Goal: Task Accomplishment & Management: Use online tool/utility

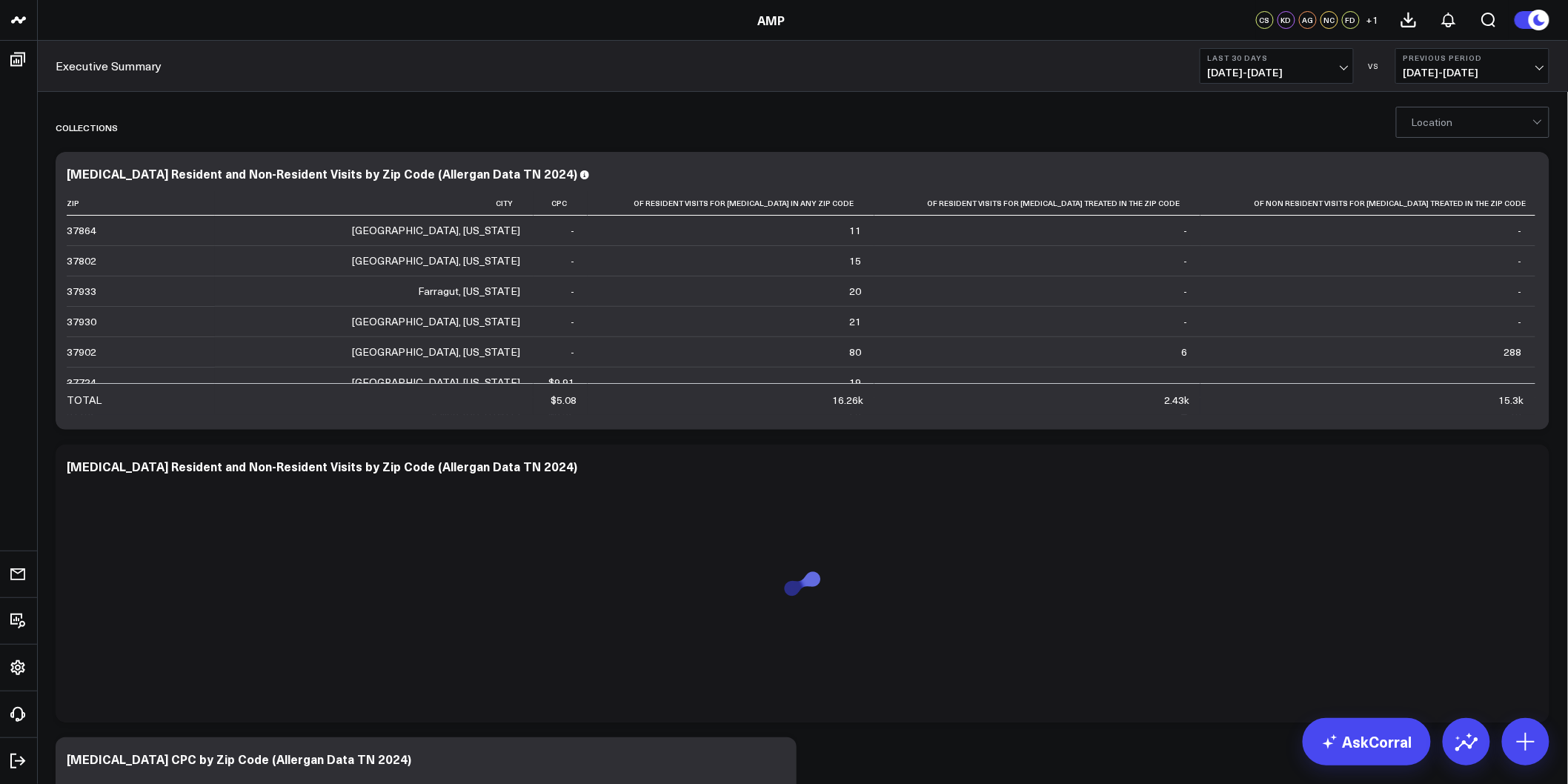
click at [1529, 24] on icon at bounding box center [1541, 20] width 26 height 26
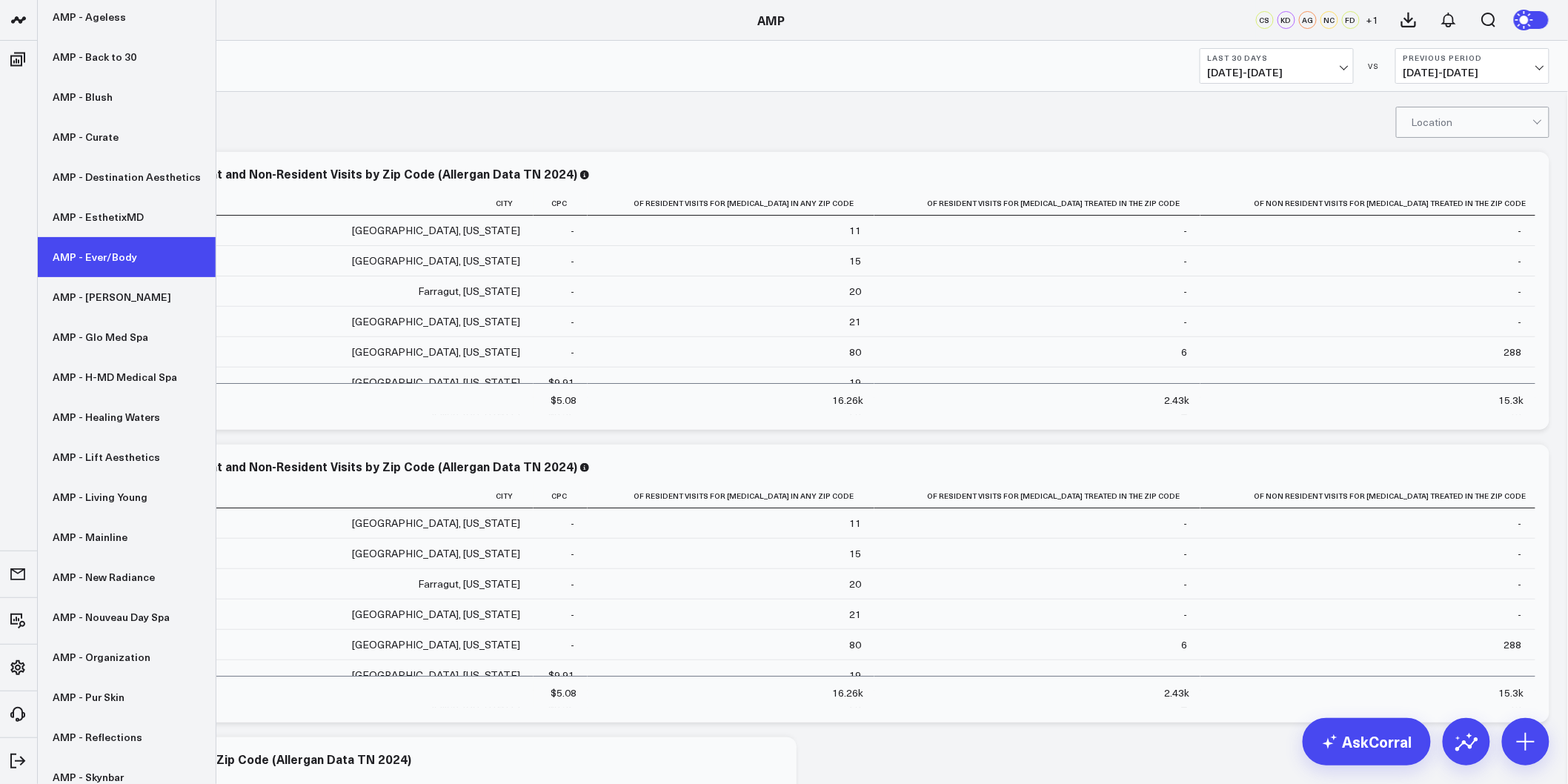
scroll to position [164, 0]
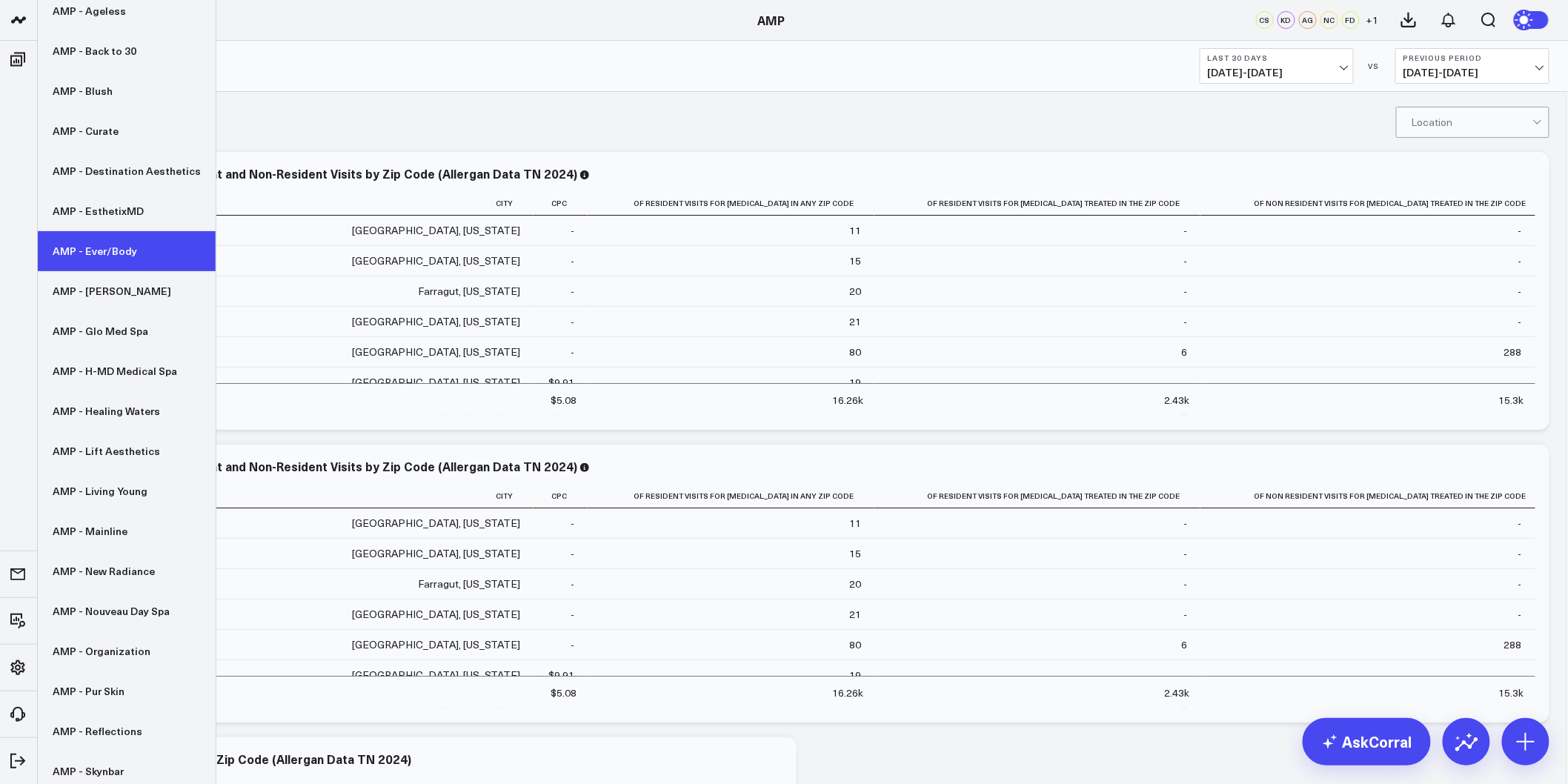
click at [91, 258] on link "AMP - Ever/Body" at bounding box center [126, 251] width 178 height 40
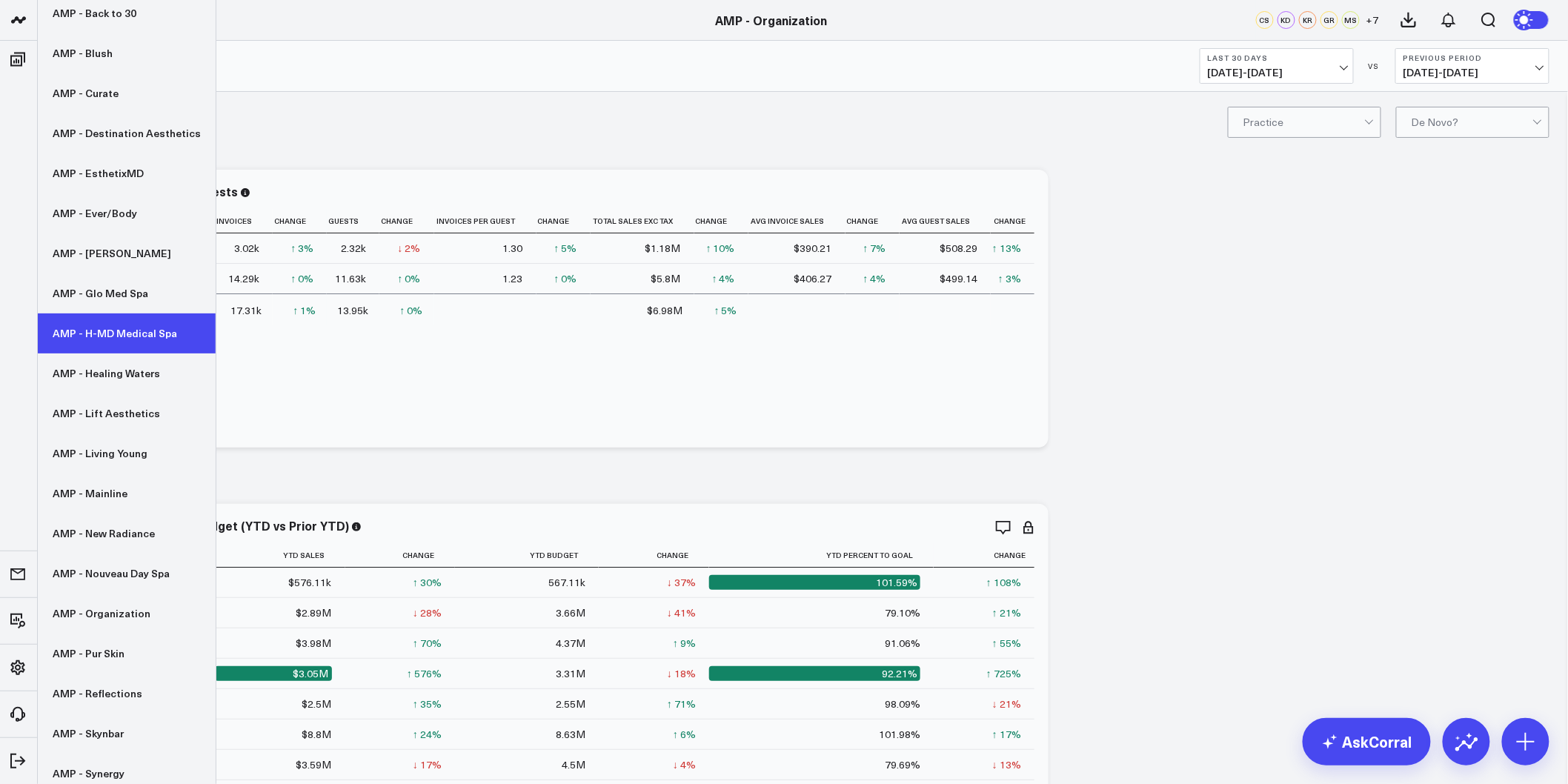
scroll to position [210, 0]
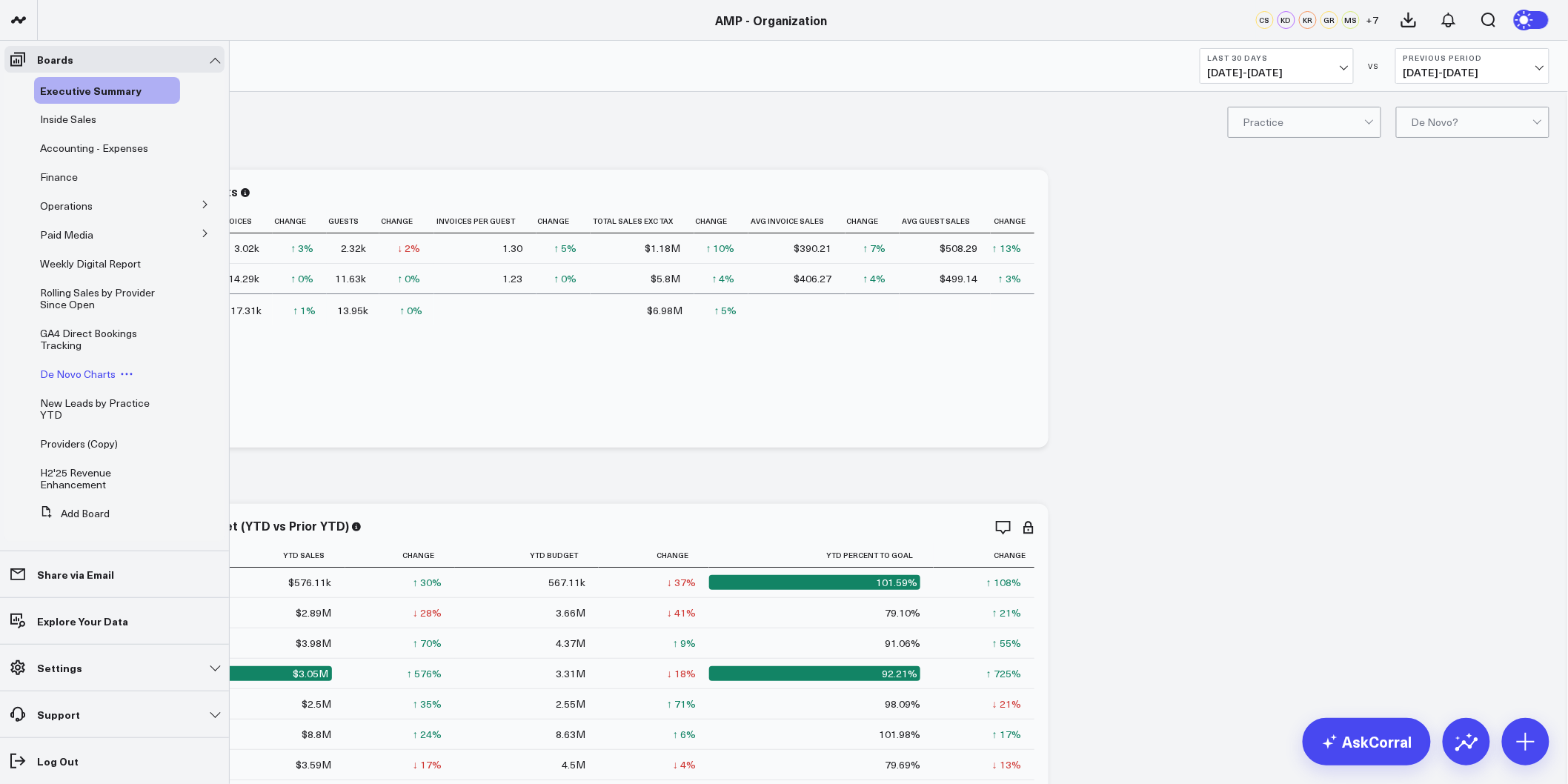
click at [78, 372] on span "De Novo Charts" at bounding box center [78, 373] width 76 height 14
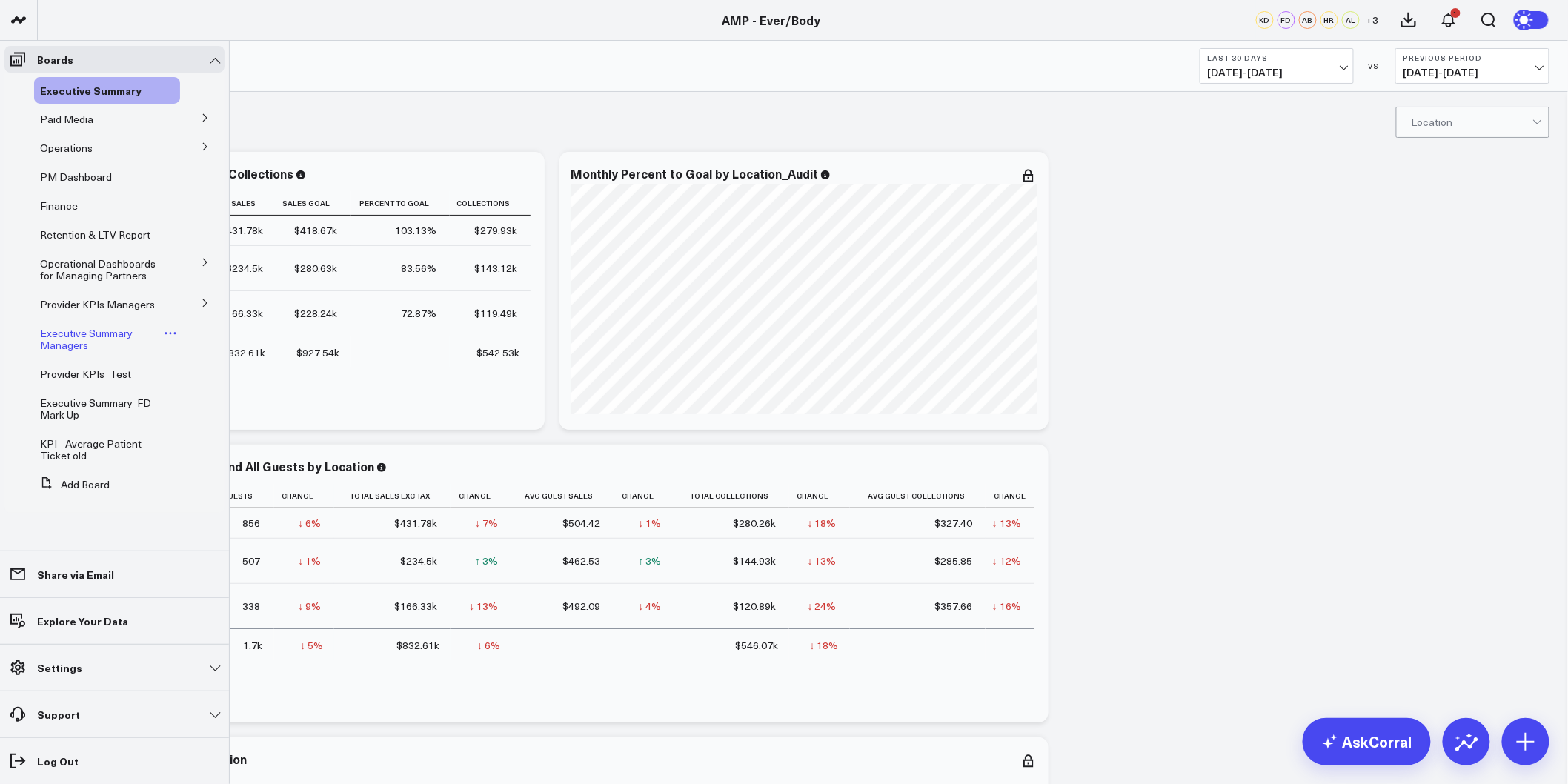
click at [60, 334] on span "Executive Summary Managers" at bounding box center [86, 339] width 93 height 26
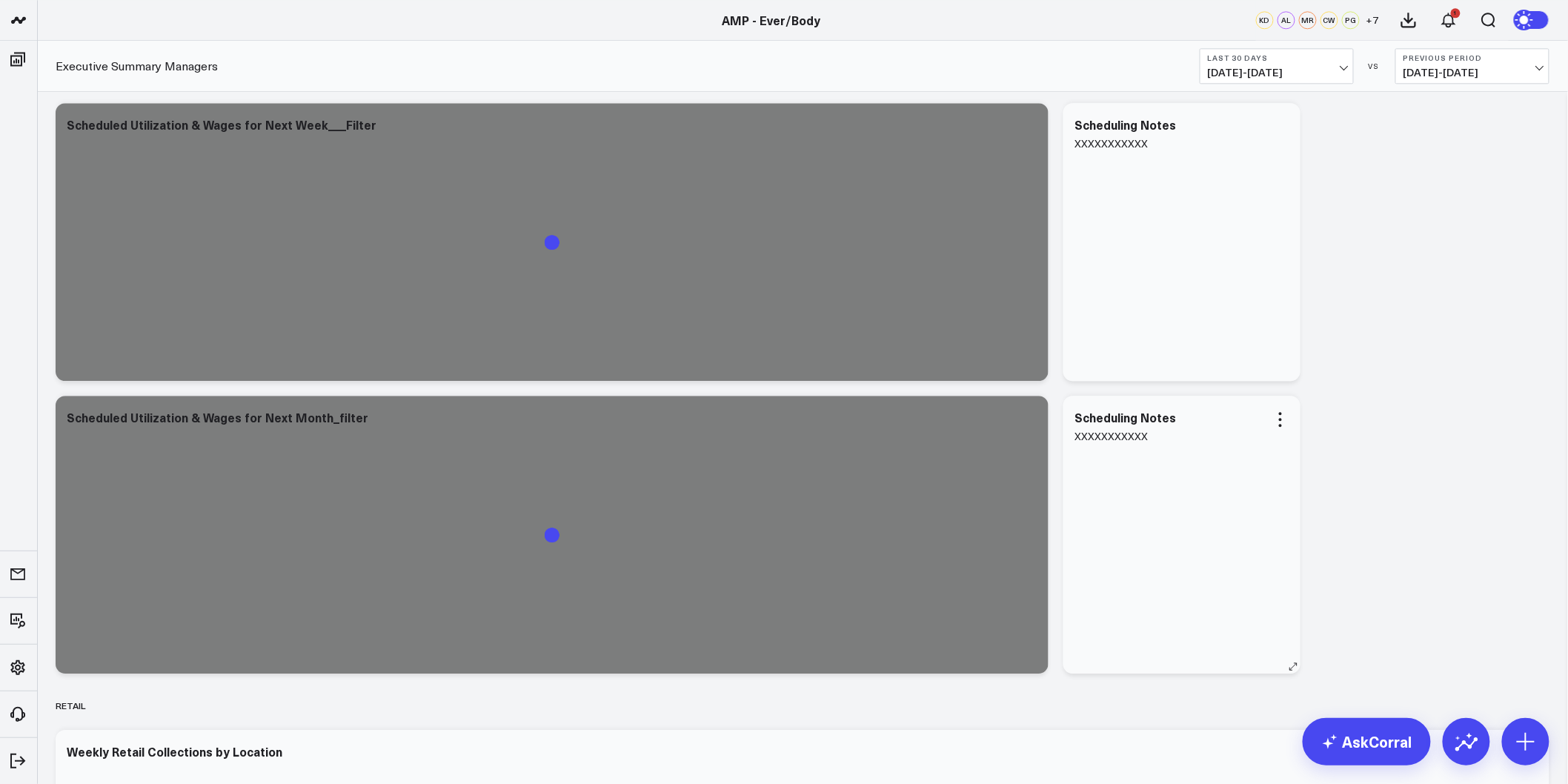
scroll to position [3787, 0]
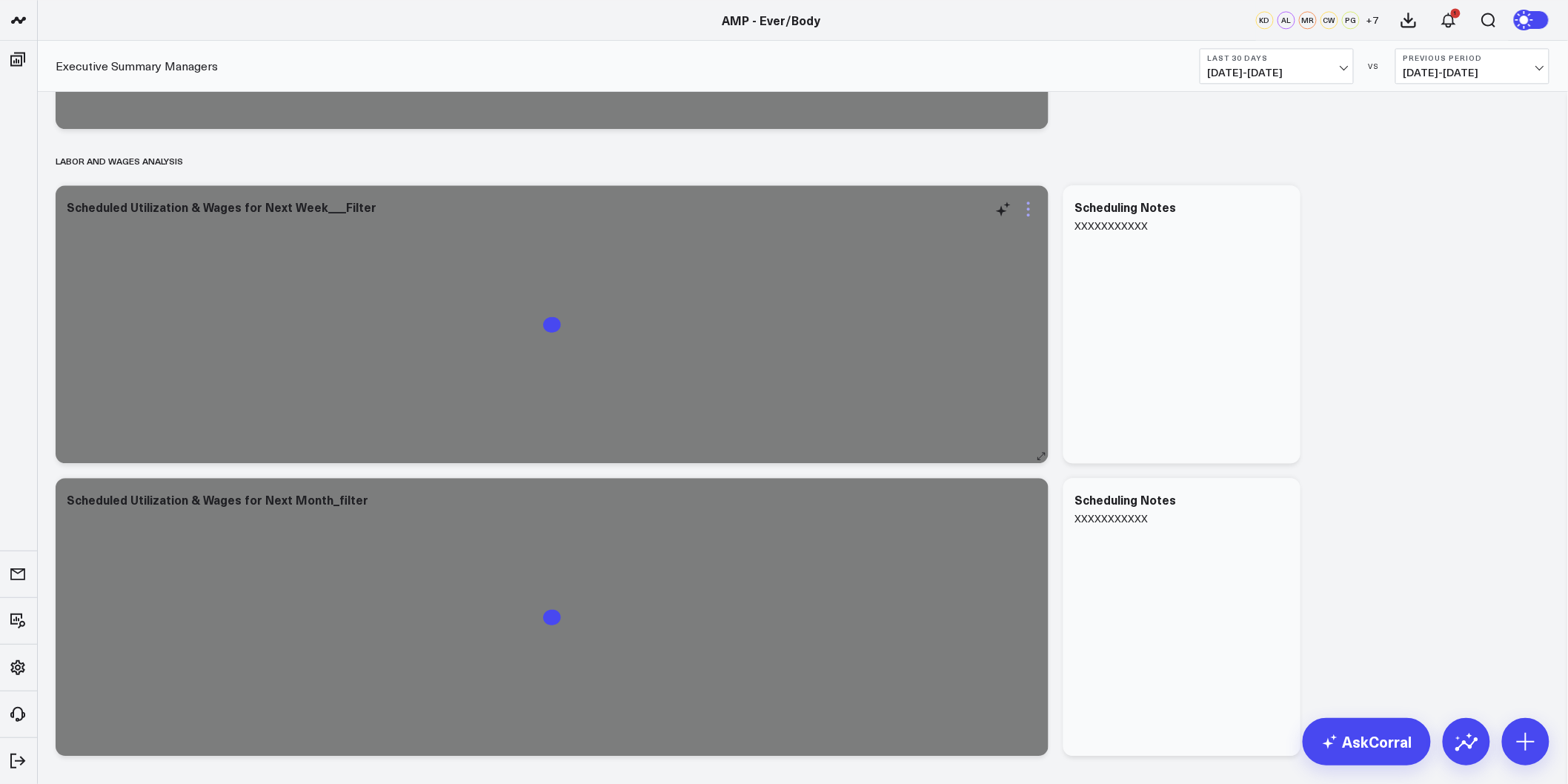
click at [1026, 216] on icon at bounding box center [1029, 209] width 18 height 18
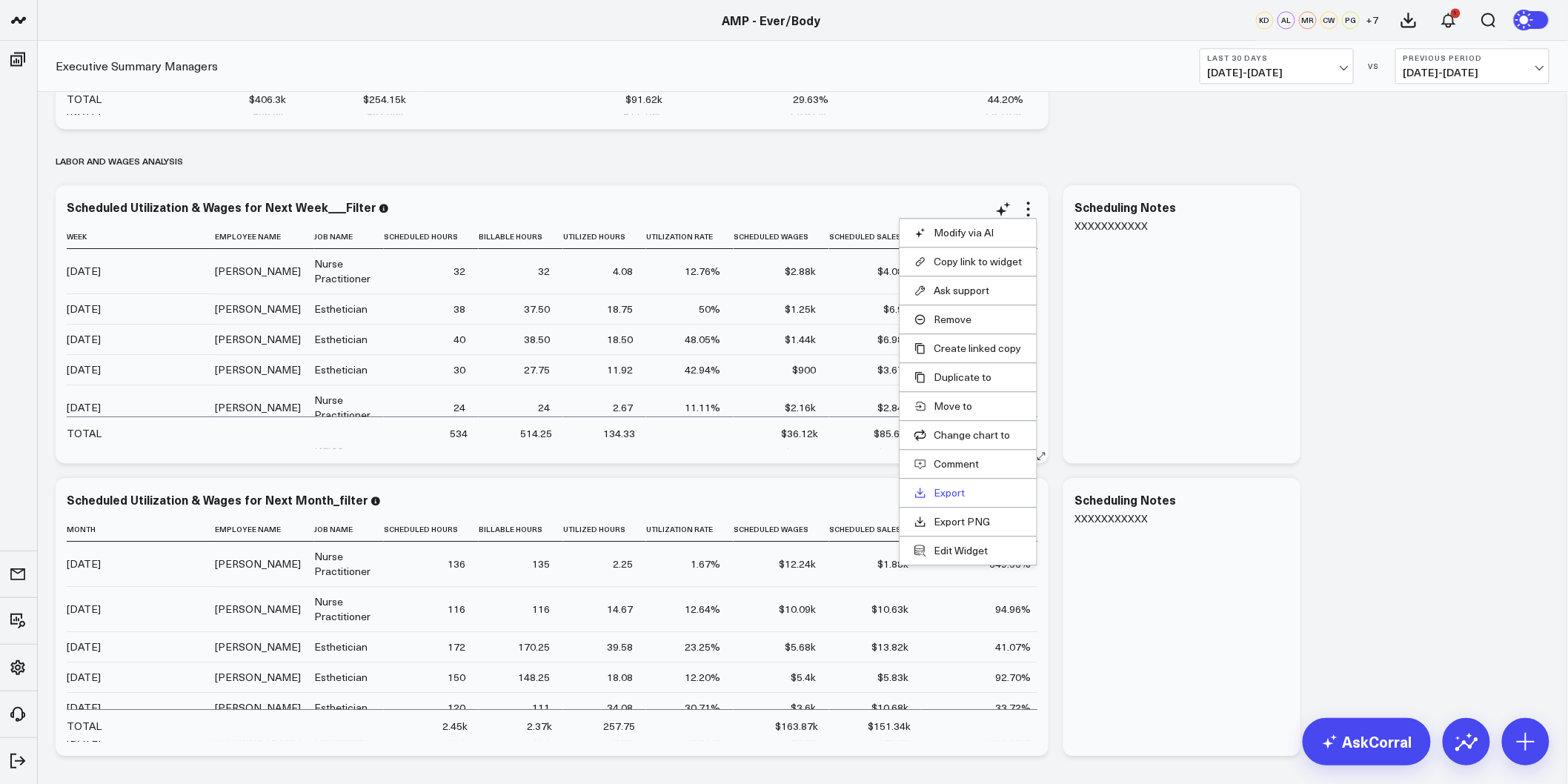
click at [950, 493] on link "Export" at bounding box center [968, 493] width 107 height 14
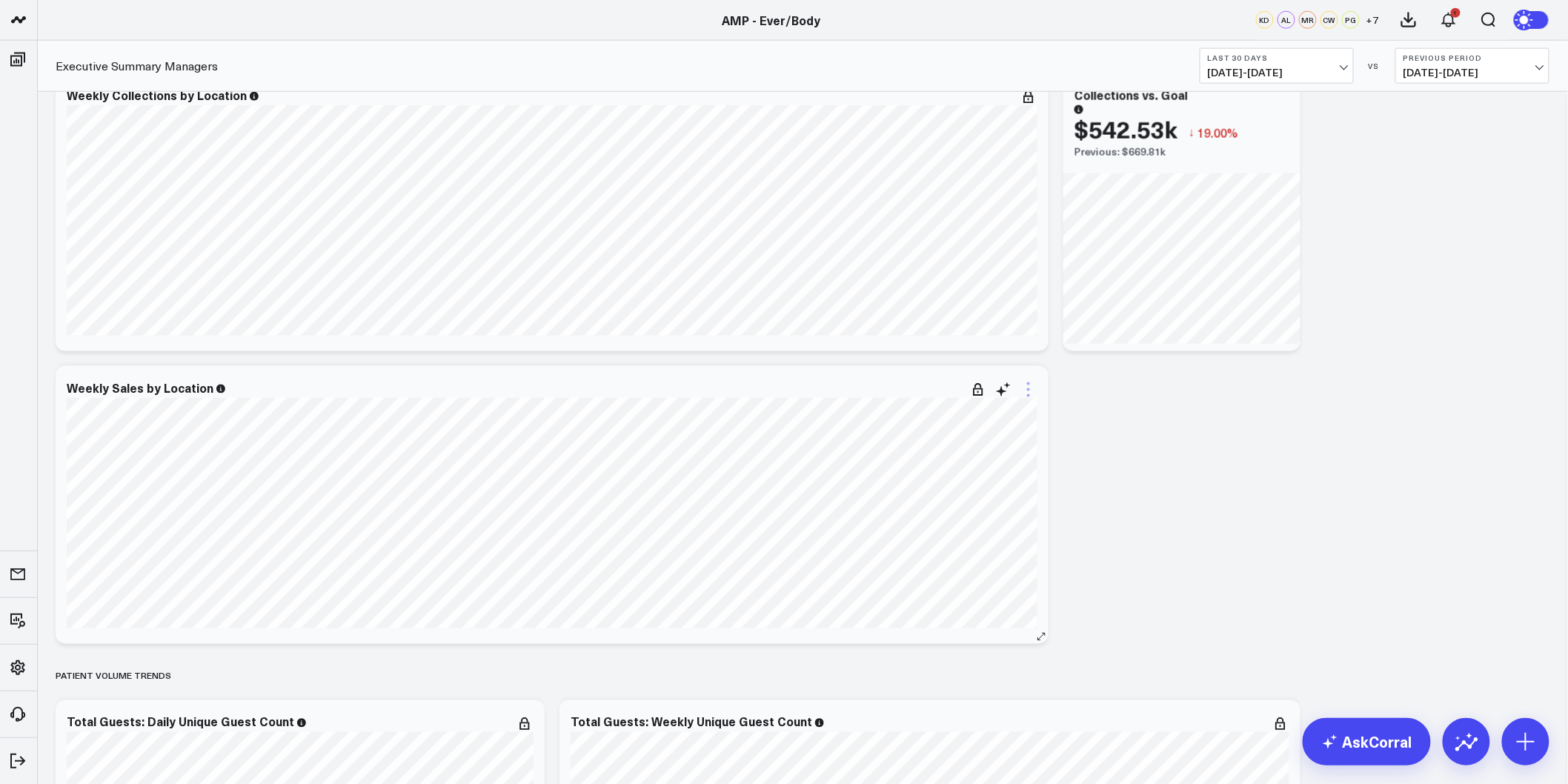
scroll to position [741, 0]
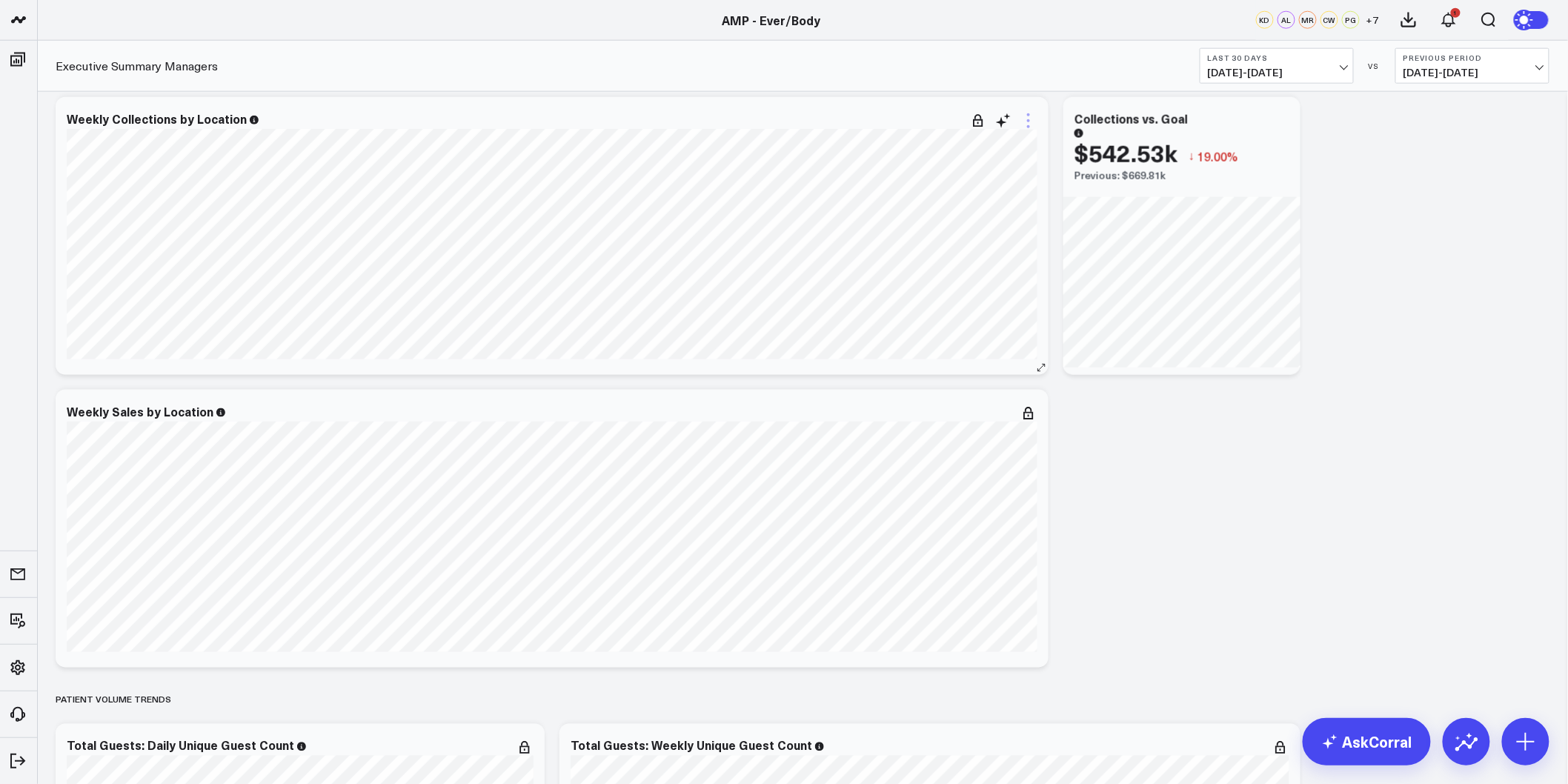
click at [1028, 115] on icon at bounding box center [1028, 114] width 3 height 3
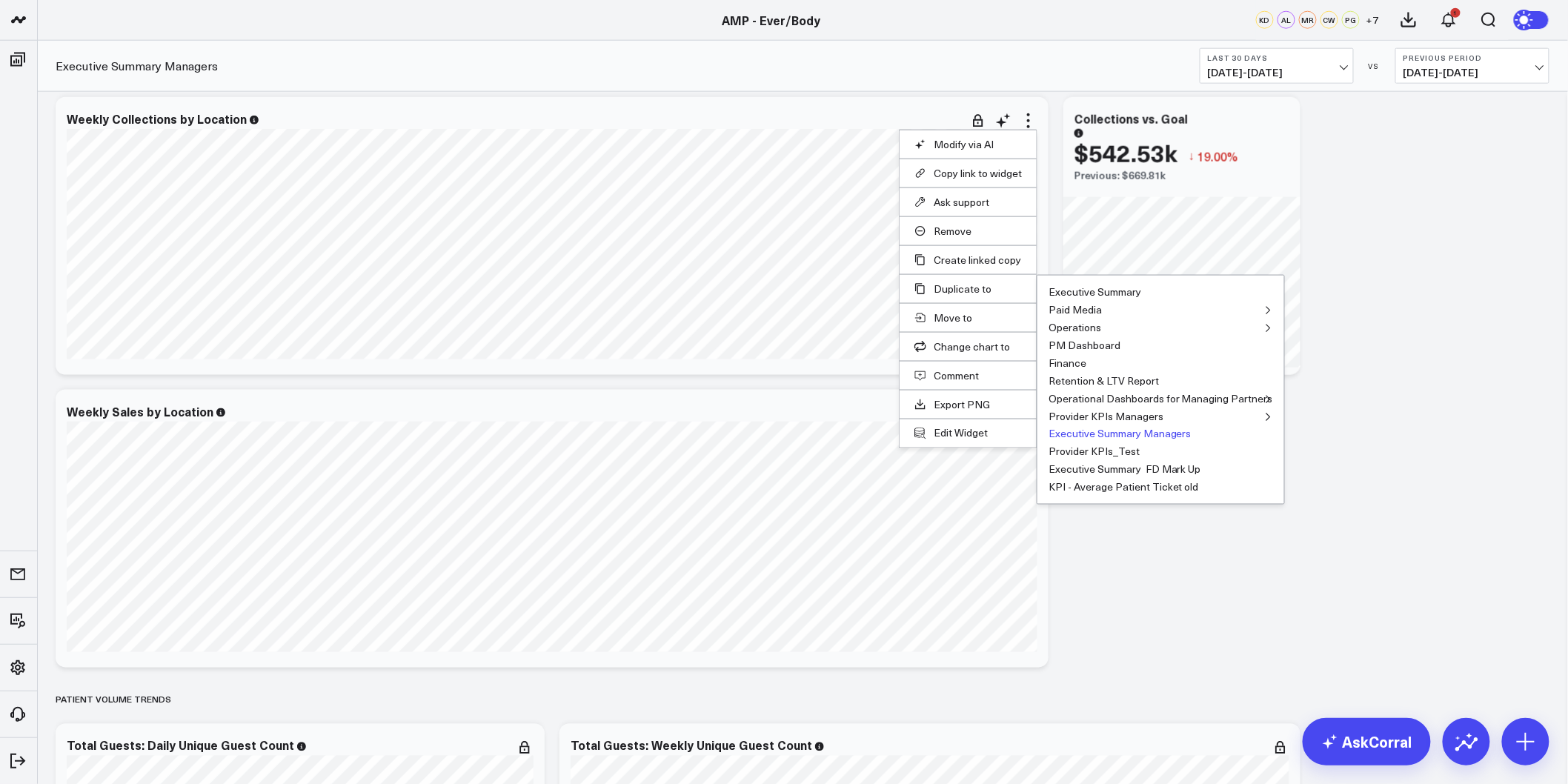
click at [1130, 431] on button "Executive Summary Managers" at bounding box center [1120, 434] width 143 height 10
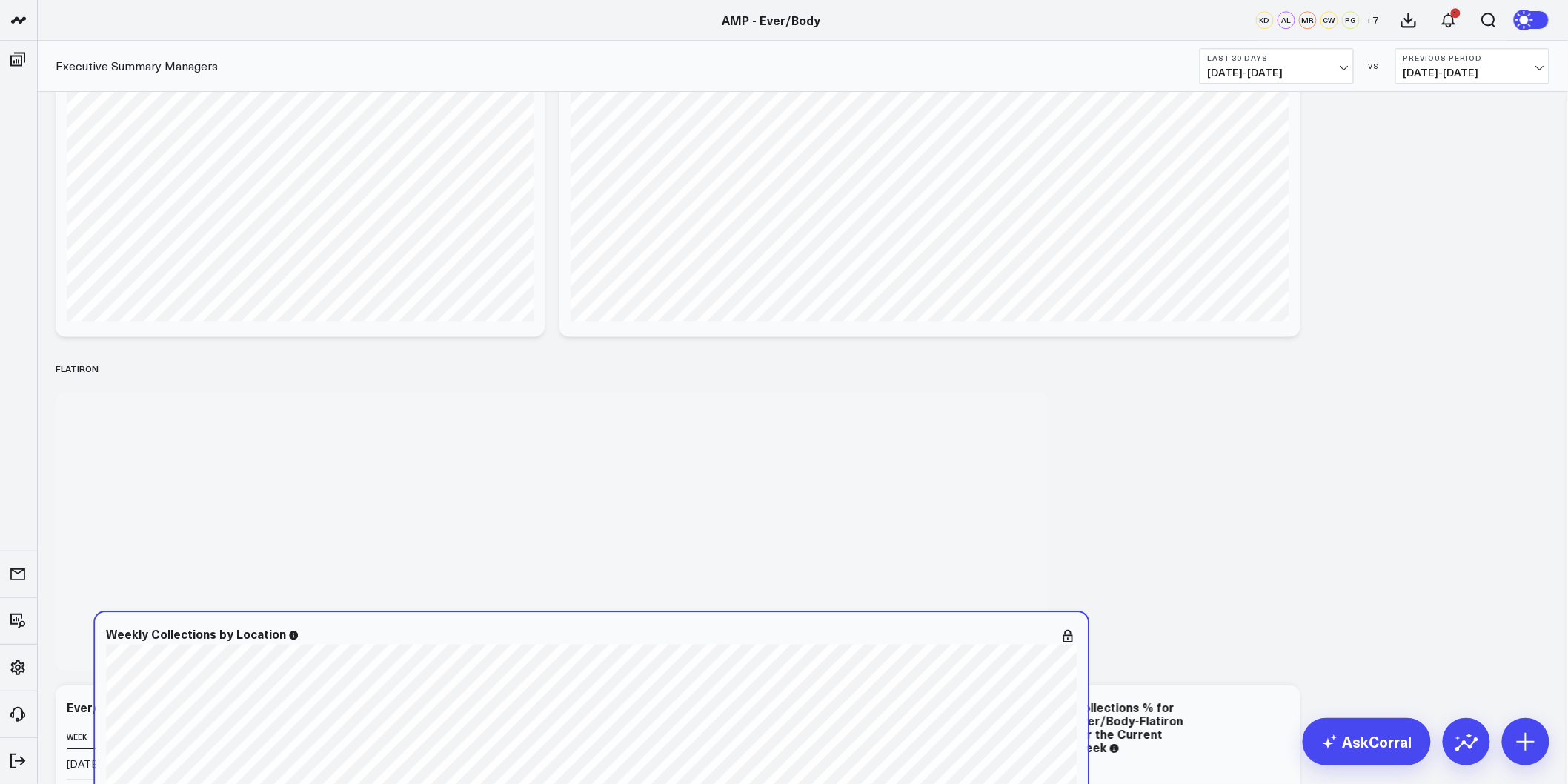
scroll to position [1729, 0]
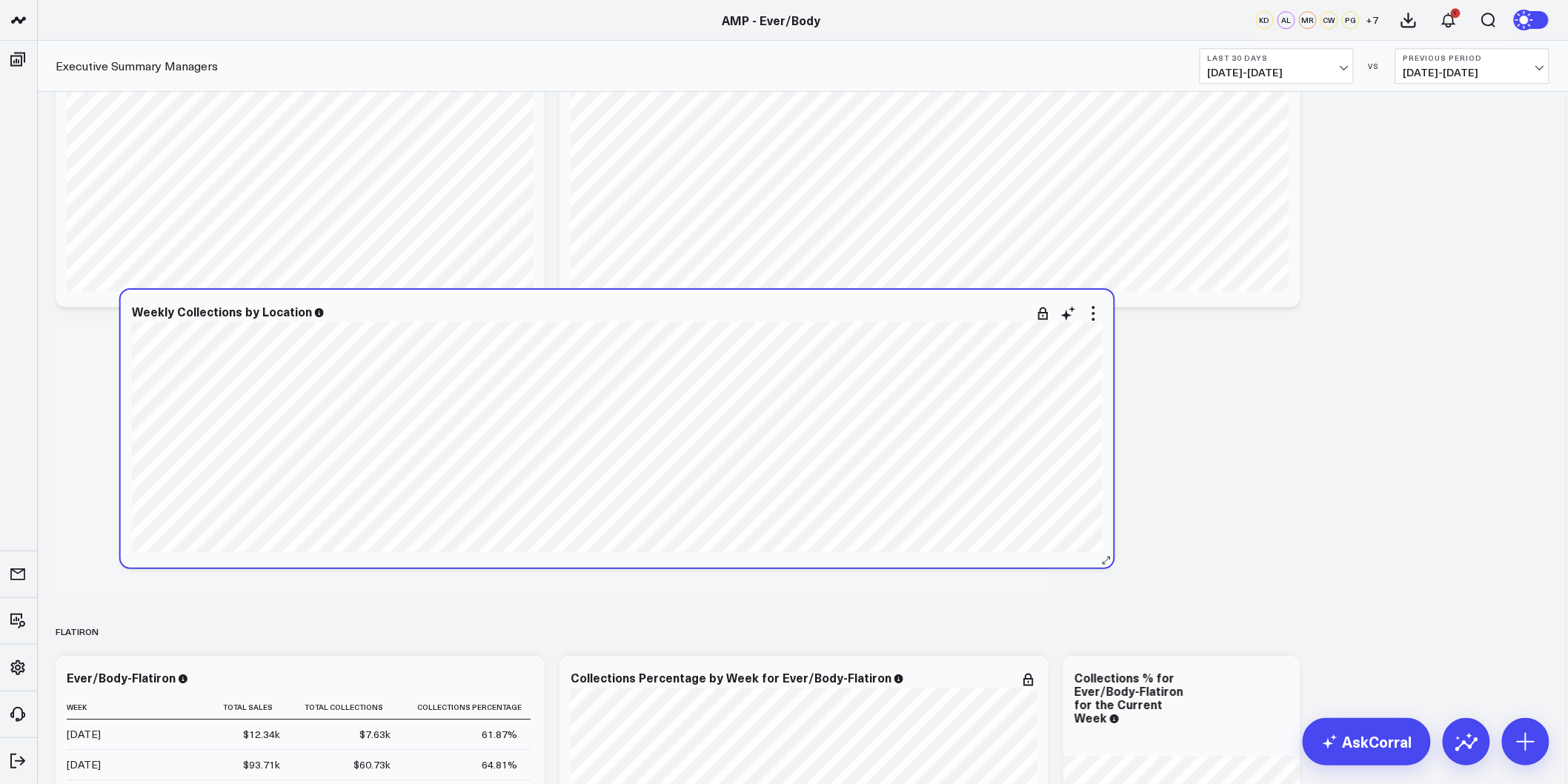
drag, startPoint x: 848, startPoint y: 405, endPoint x: 913, endPoint y: 304, distance: 120.1
click at [913, 304] on div "Weekly Collections by Location" at bounding box center [617, 311] width 971 height 14
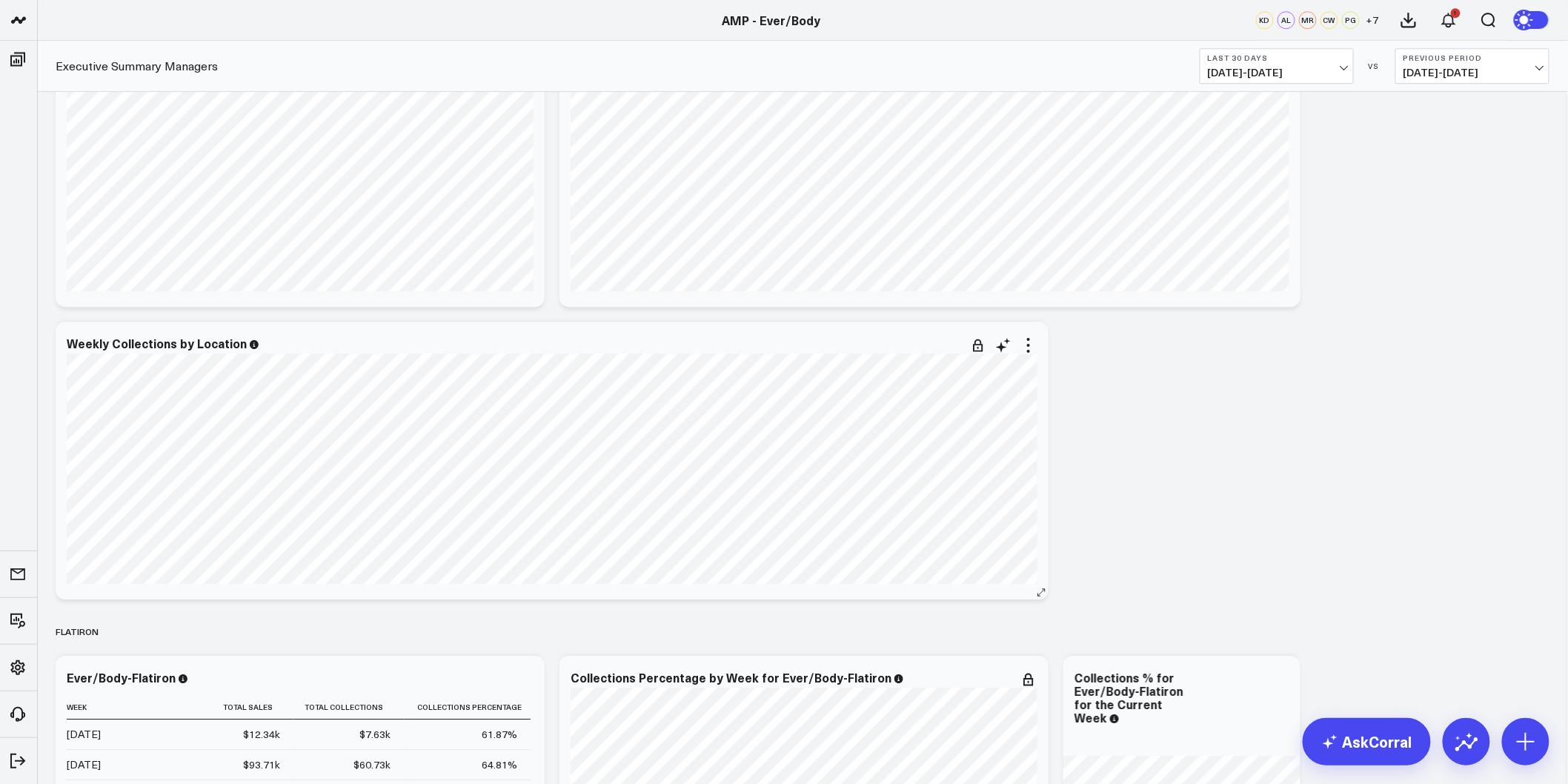
click at [999, 343] on icon at bounding box center [1003, 345] width 18 height 18
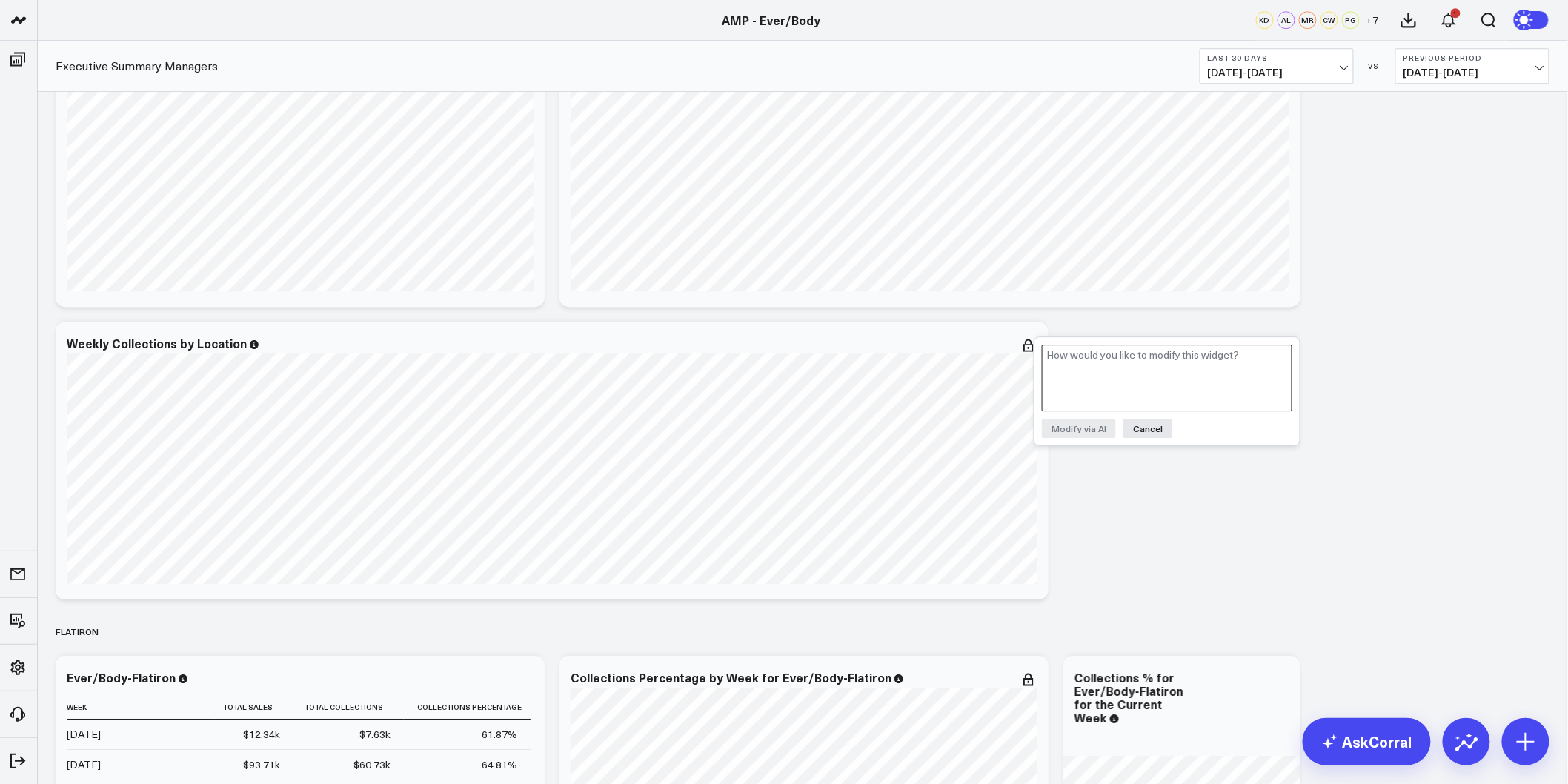
click at [1145, 377] on textarea at bounding box center [1167, 378] width 251 height 66
type textarea "Only include collections data from "New Patients" vs the current calculation wh…"
click at [1081, 428] on button "Modify via AI" at bounding box center [1079, 428] width 74 height 20
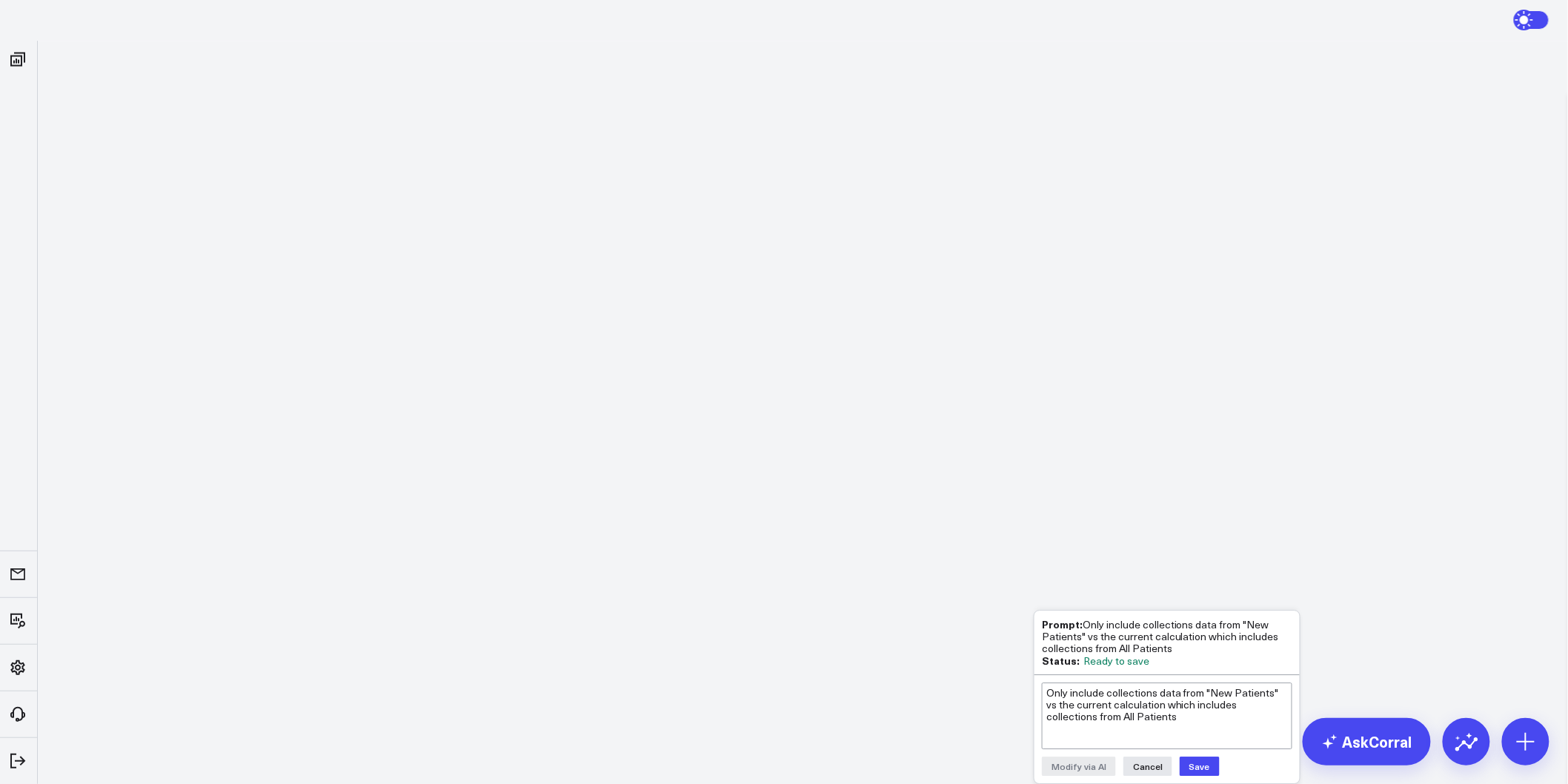
scroll to position [1454, 0]
click at [1198, 770] on button "Save" at bounding box center [1199, 768] width 40 height 20
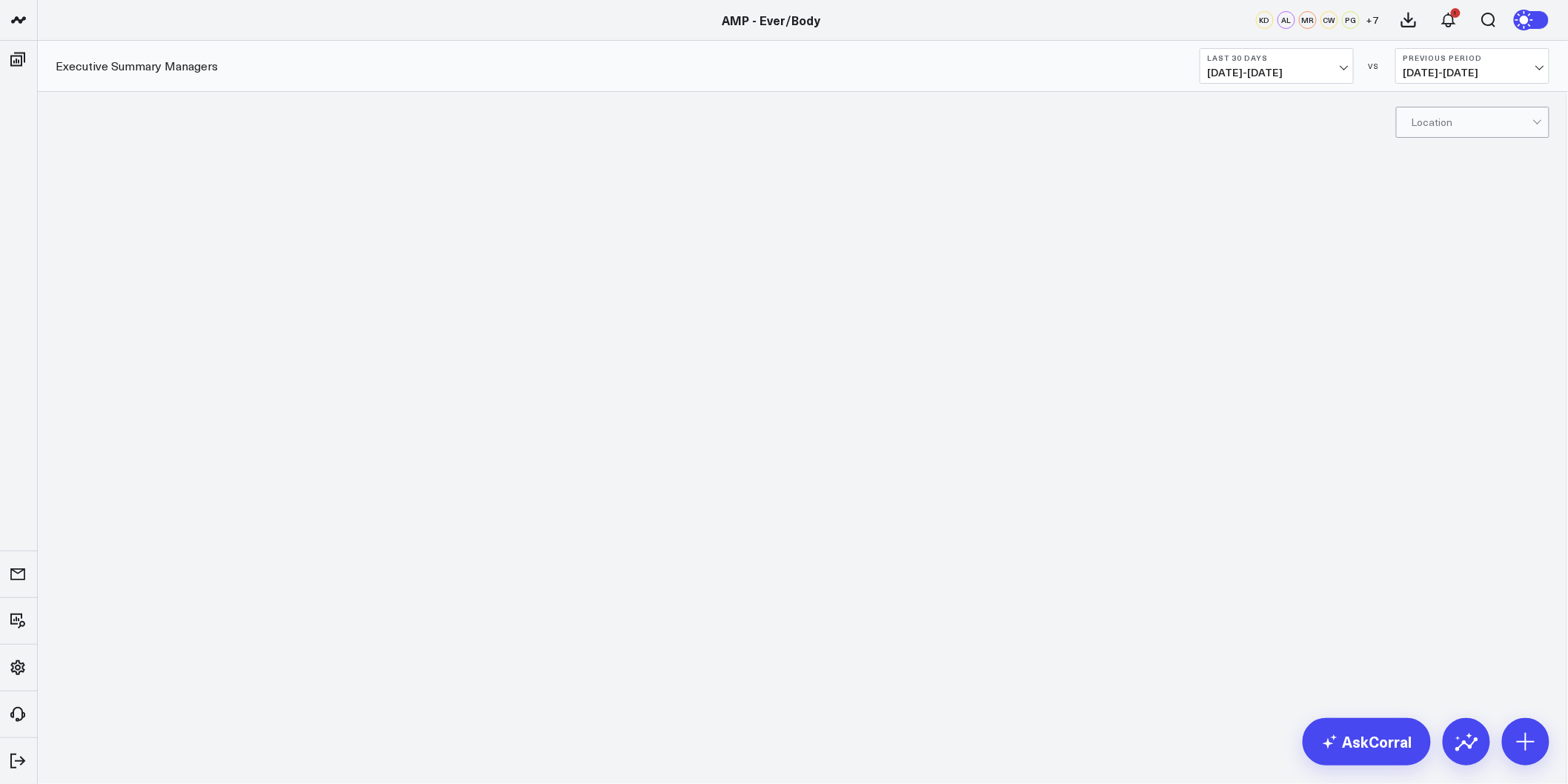
click at [876, 314] on html "AMP AMP - 22 Spa MD AMP - Aesthetic Clinique AMP - Ageless AMP - Back to 30 AMP…" at bounding box center [784, 392] width 1568 height 784
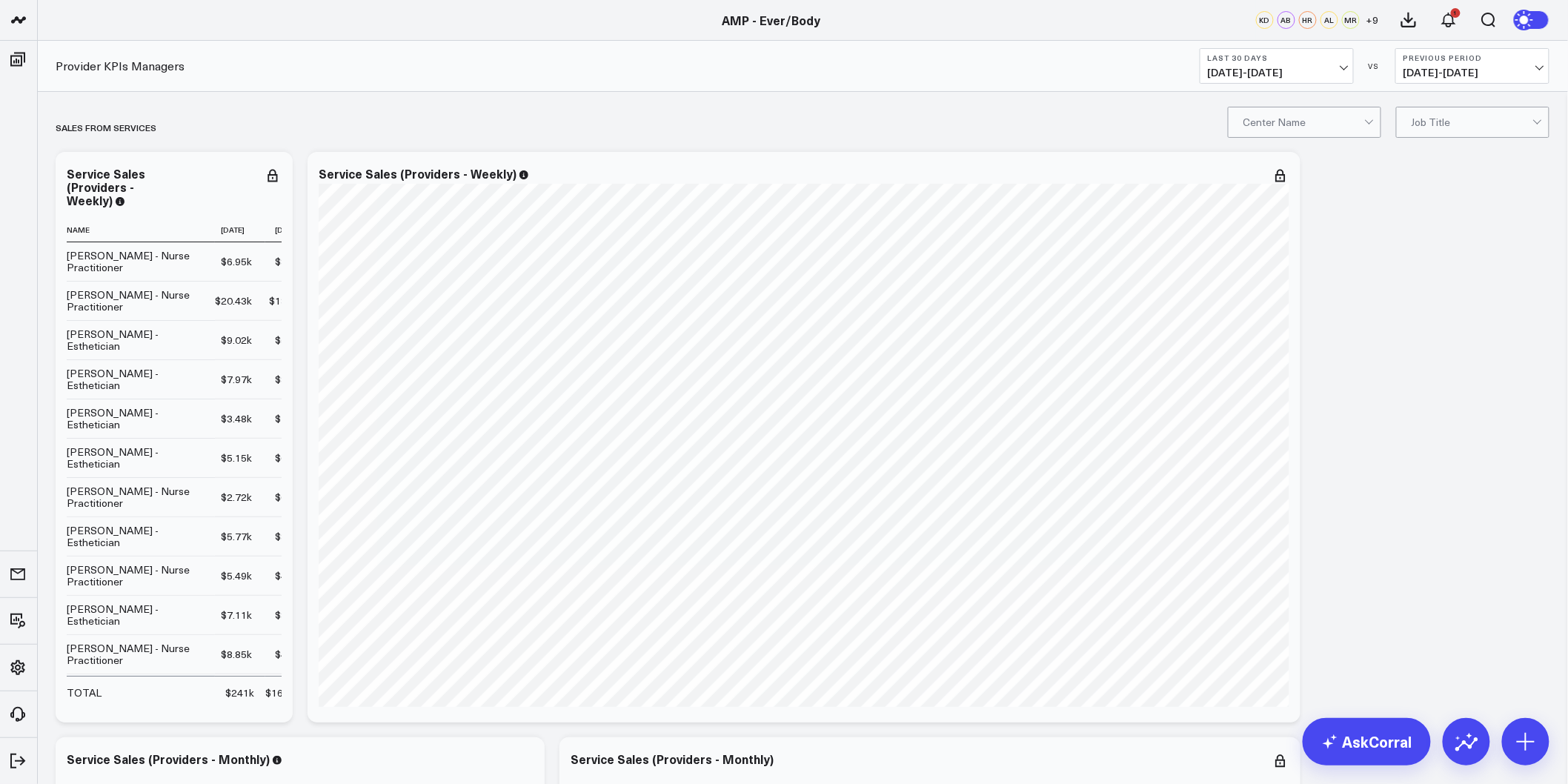
click at [1360, 119] on div at bounding box center [1304, 122] width 121 height 30
click at [1343, 159] on div "Ever/Body-Flatiron" at bounding box center [1305, 154] width 152 height 31
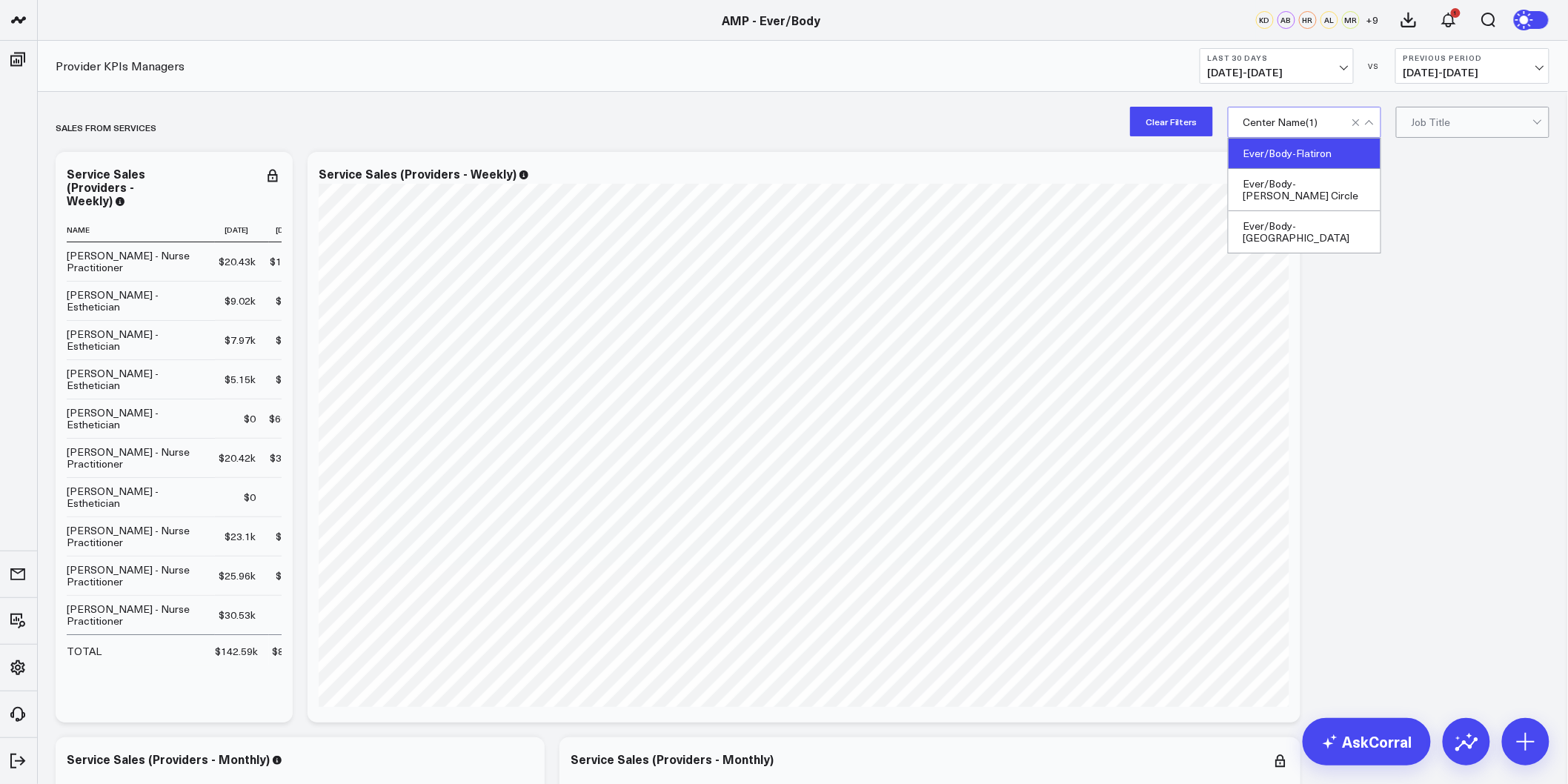
click at [1309, 153] on div "Ever/Body-Flatiron" at bounding box center [1305, 154] width 152 height 31
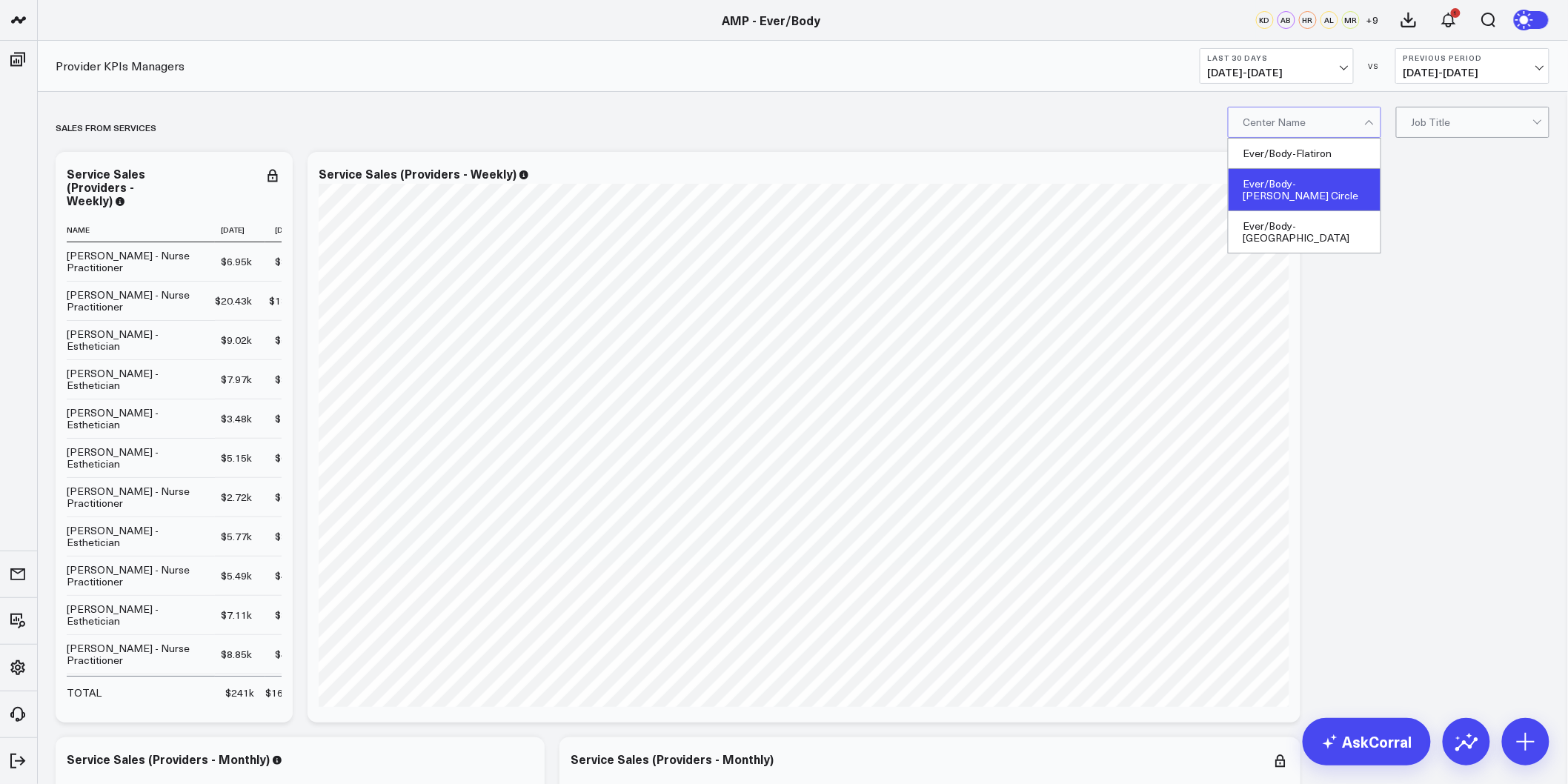
click at [1323, 190] on div "Ever/Body-[PERSON_NAME] Circle" at bounding box center [1305, 190] width 152 height 43
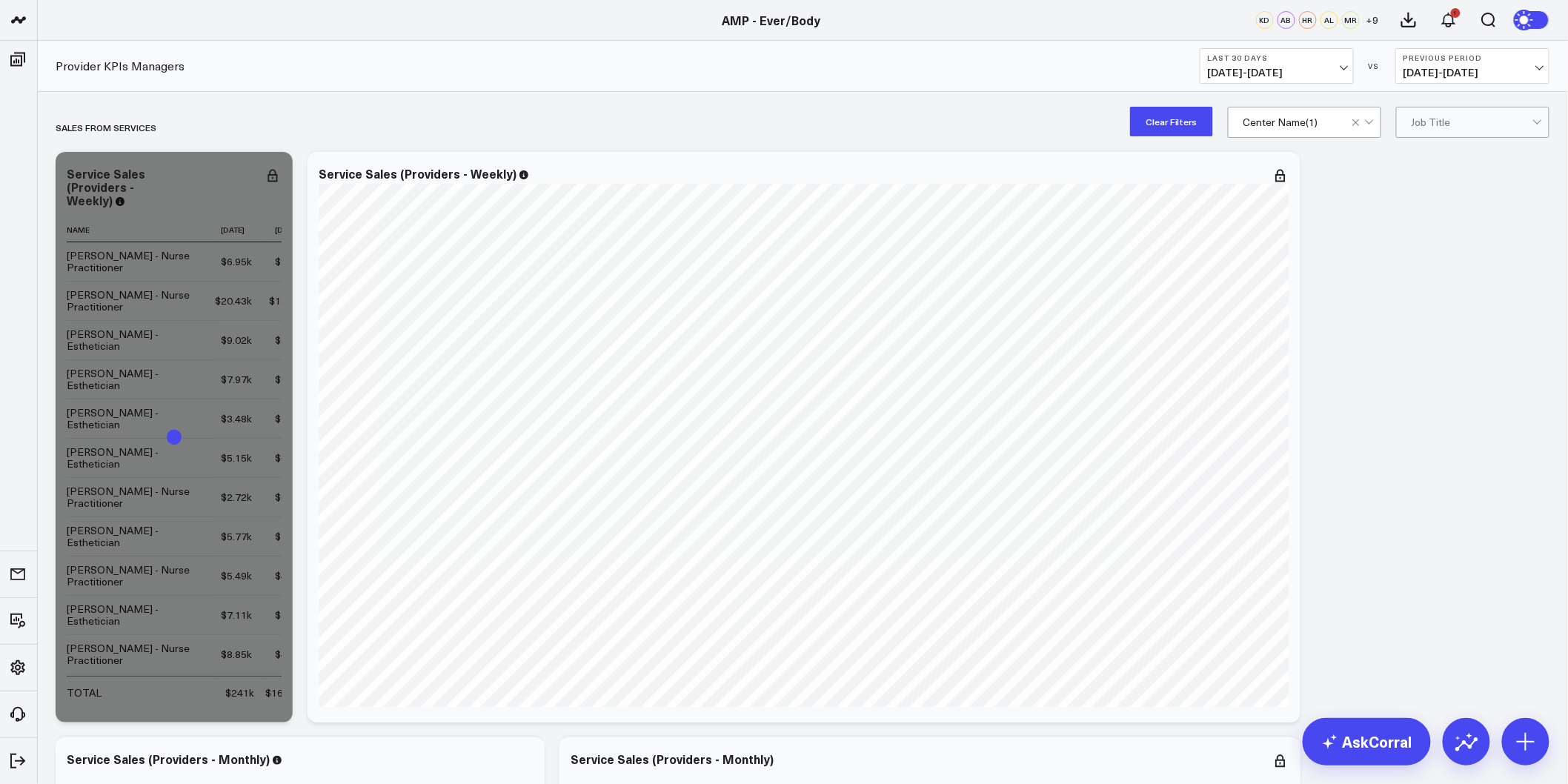
click at [1369, 120] on div at bounding box center [1369, 121] width 9 height 9
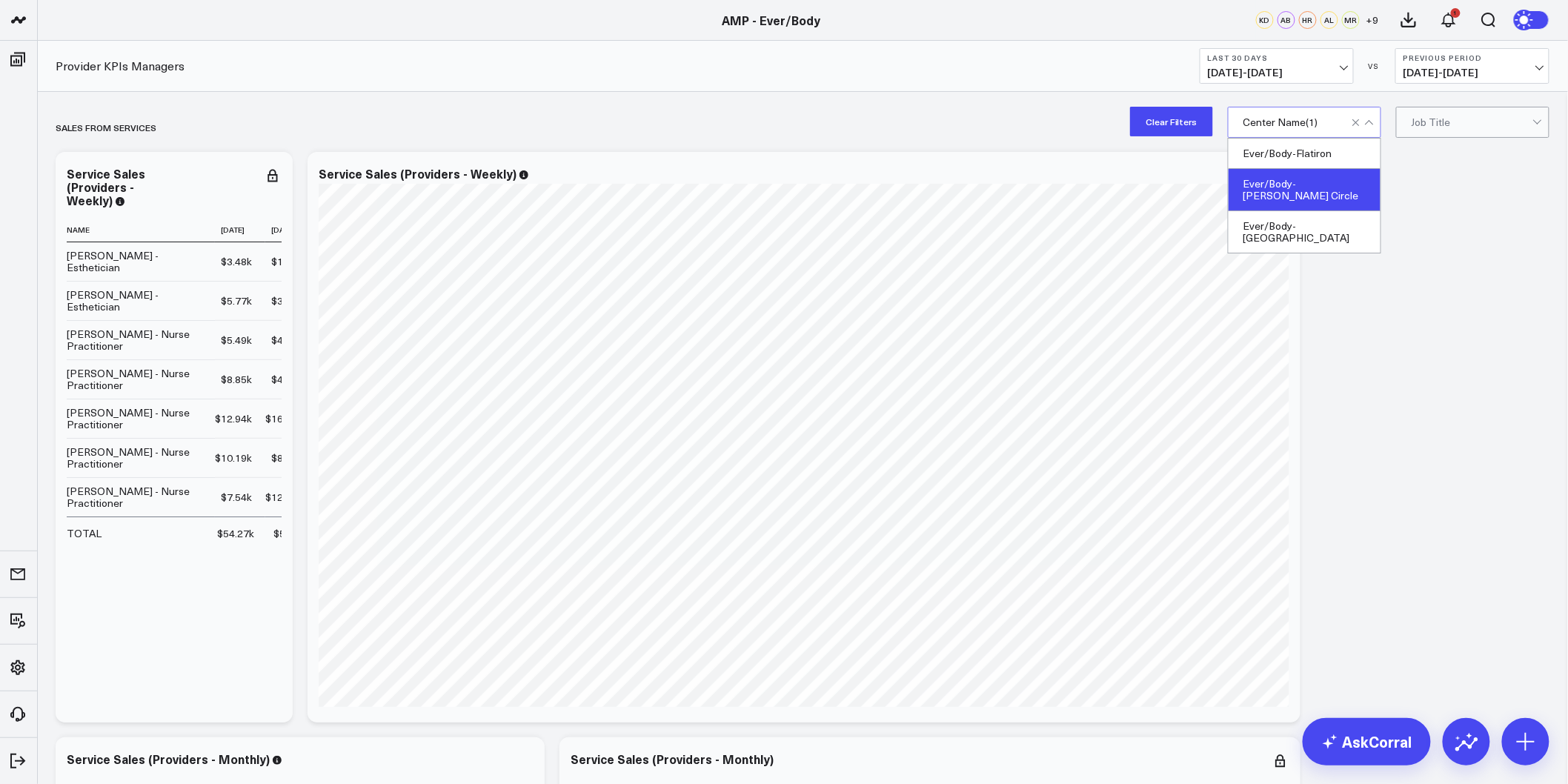
click at [1304, 118] on div "Center Name ( 1 )" at bounding box center [1281, 123] width 75 height 12
click at [1293, 233] on div "Service Sales (Providers - Weekly) [fontSize:10px lineHeight:12px] / Carla Dura…" at bounding box center [804, 437] width 993 height 571
click at [1346, 117] on div at bounding box center [1297, 122] width 108 height 30
click at [1313, 213] on div "Ever/Body-[GEOGRAPHIC_DATA]" at bounding box center [1305, 232] width 152 height 42
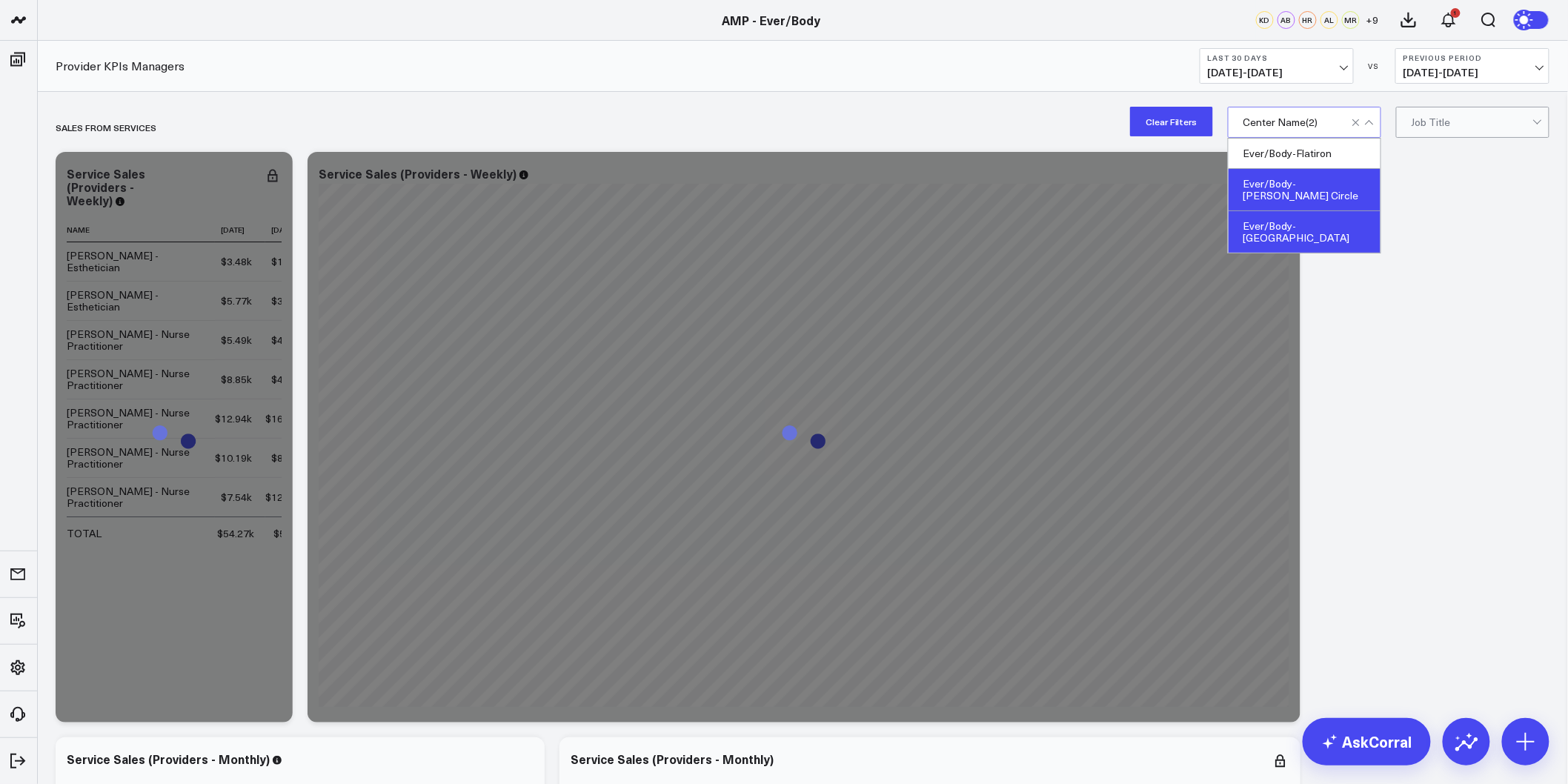
click at [1332, 186] on div "Ever/Body-[PERSON_NAME] Circle" at bounding box center [1305, 190] width 152 height 43
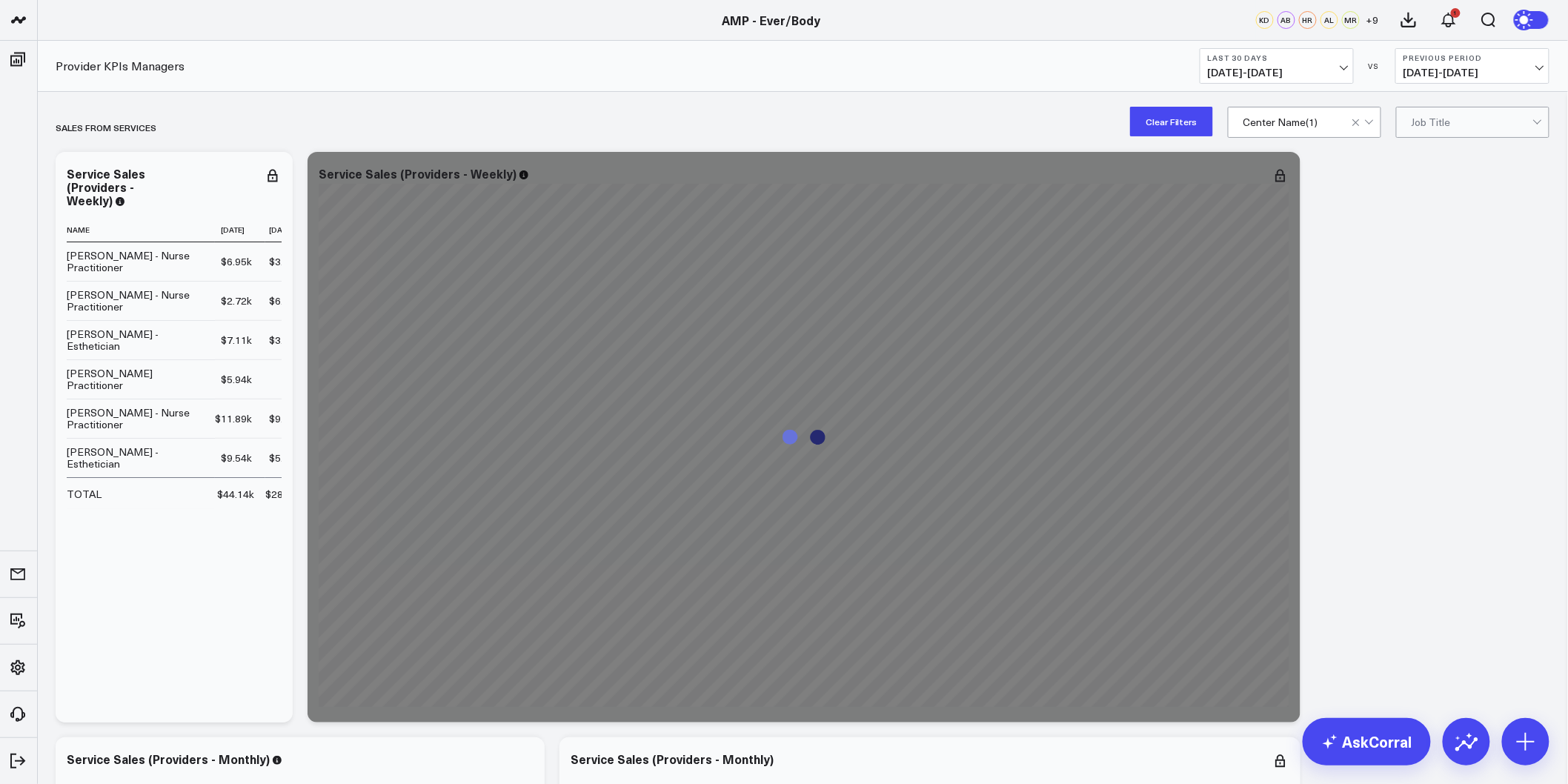
click at [1374, 121] on div at bounding box center [1364, 122] width 26 height 30
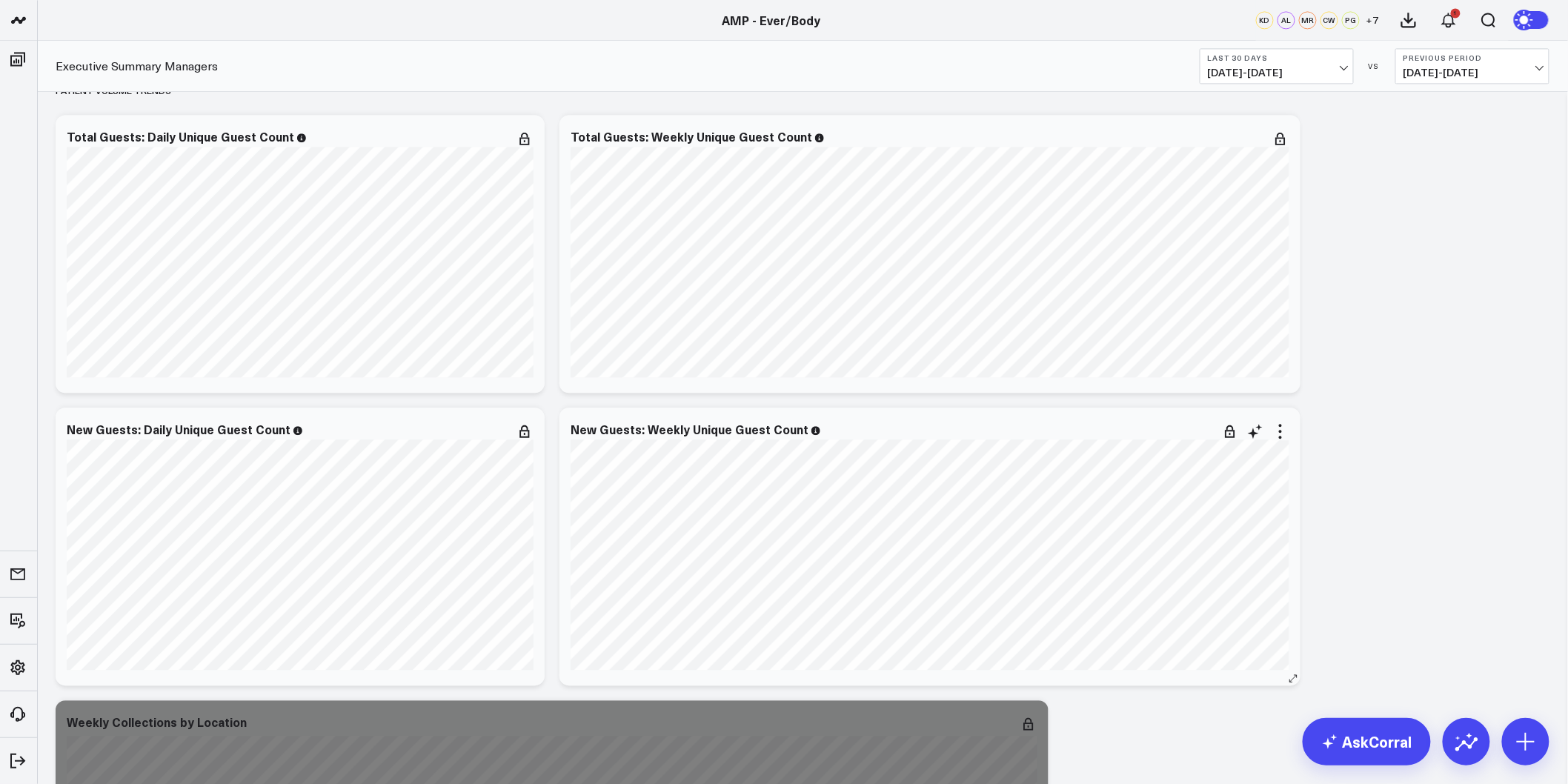
scroll to position [1646, 0]
